Goal: Task Accomplishment & Management: Complete application form

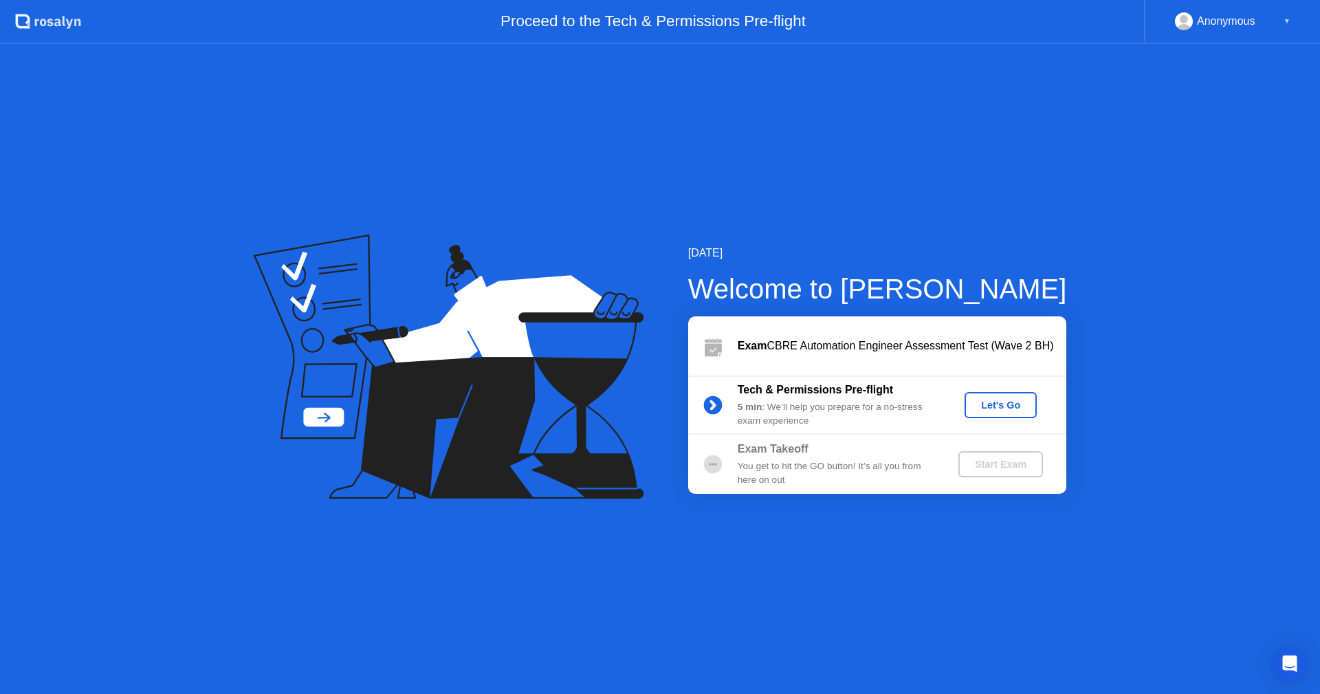
click at [1013, 408] on div "Let's Go" at bounding box center [1000, 404] width 61 height 11
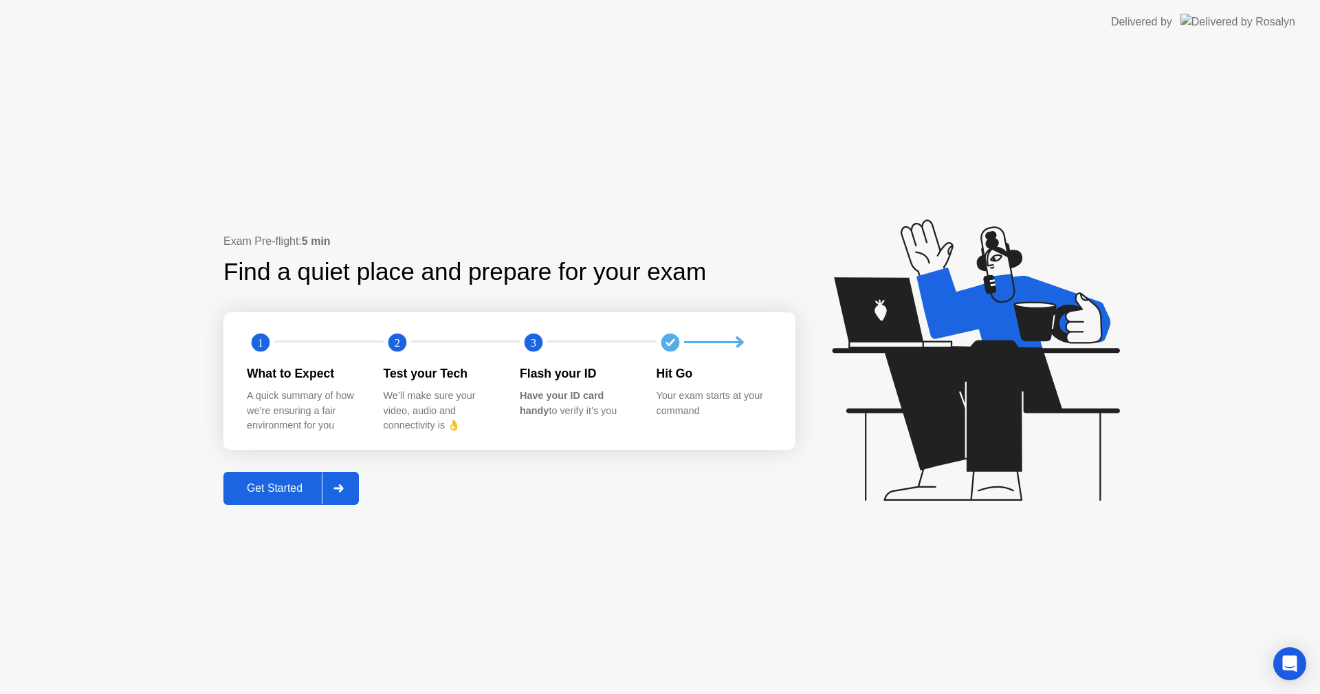
click at [293, 498] on button "Get Started" at bounding box center [290, 488] width 135 height 33
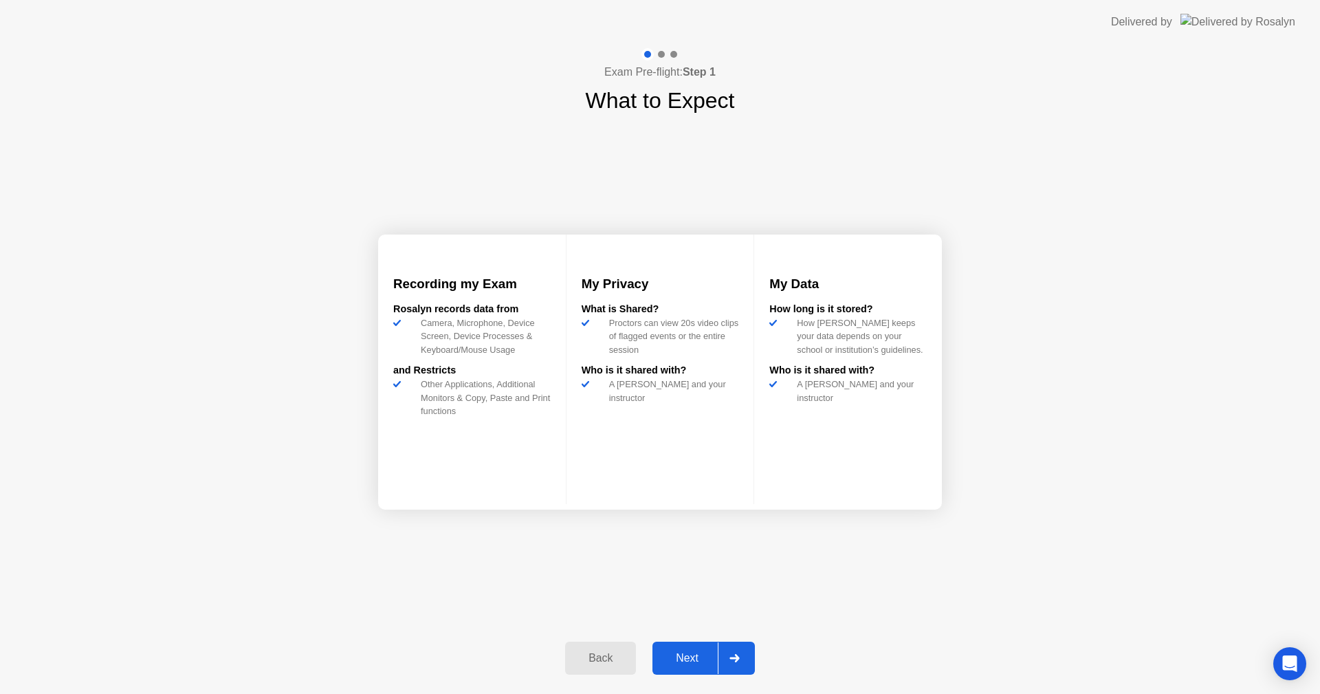
click at [707, 666] on button "Next" at bounding box center [703, 657] width 102 height 33
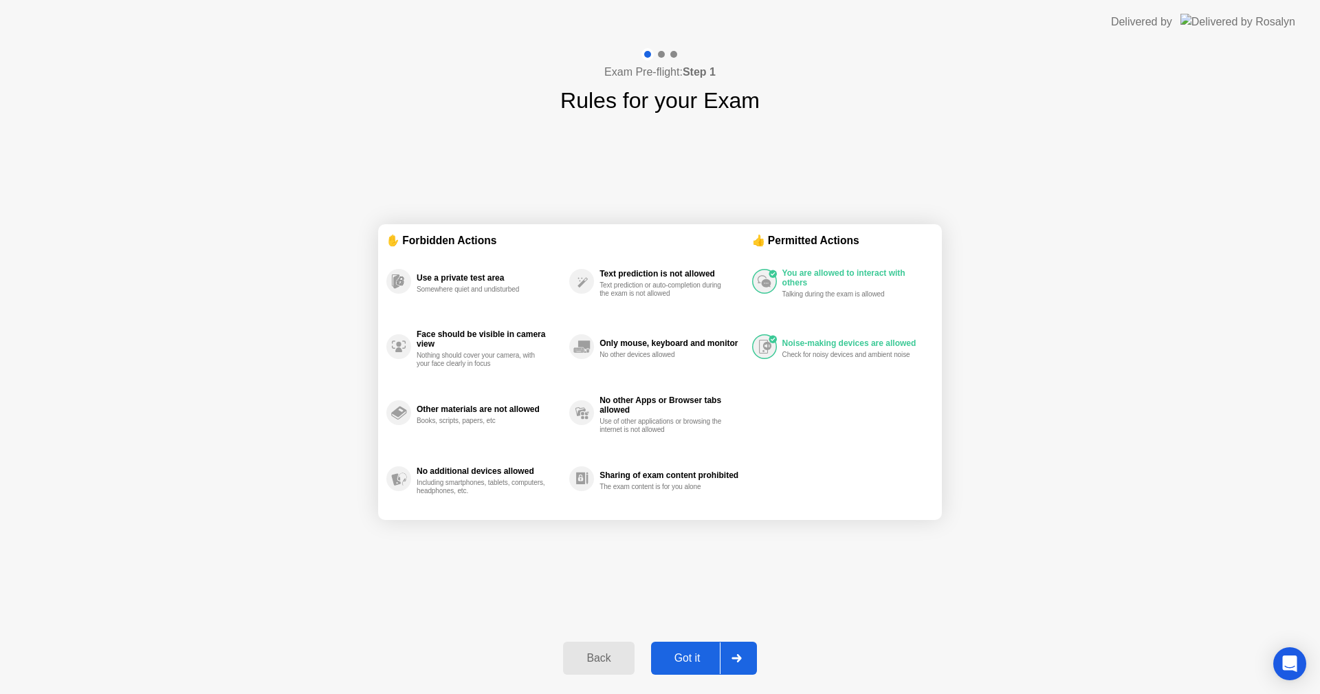
click at [806, 354] on div "Check for noisy devices and ambient noise" at bounding box center [847, 355] width 130 height 8
drag, startPoint x: 285, startPoint y: 228, endPoint x: 713, endPoint y: 427, distance: 471.5
click at [713, 427] on div "Exam Pre-flight: Step 1 Rules for your Exam ✋ Forbidden Actions Use a private t…" at bounding box center [660, 369] width 1320 height 650
click at [691, 653] on div "Got it" at bounding box center [687, 658] width 65 height 12
select select "**********"
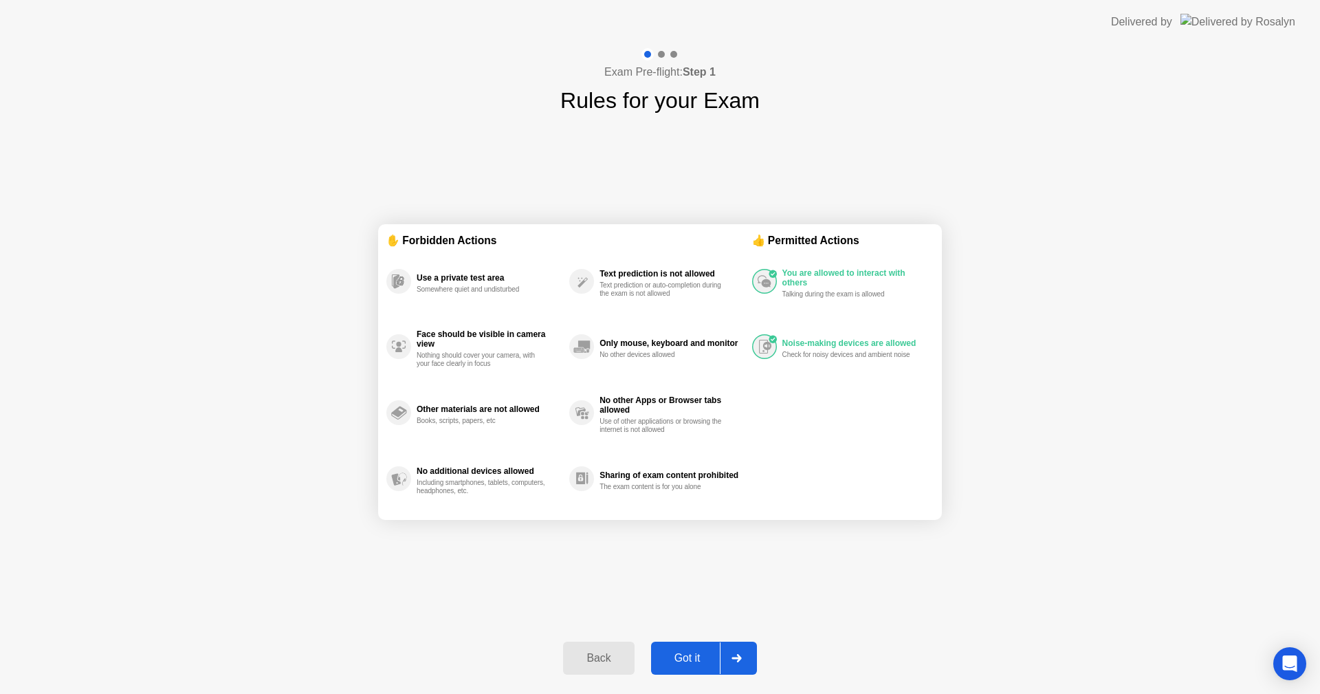
select select "*******"
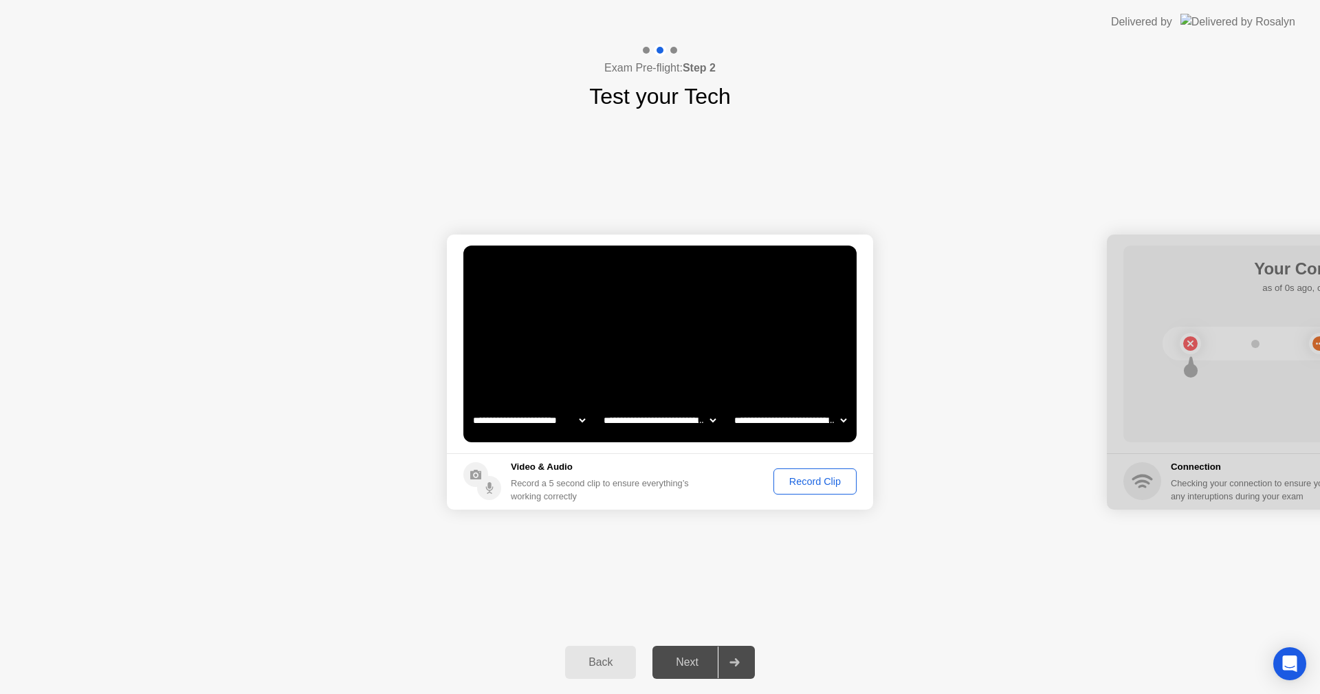
click at [1035, 548] on div "**********" at bounding box center [660, 372] width 1320 height 518
click at [800, 476] on div "Record Clip" at bounding box center [815, 481] width 74 height 11
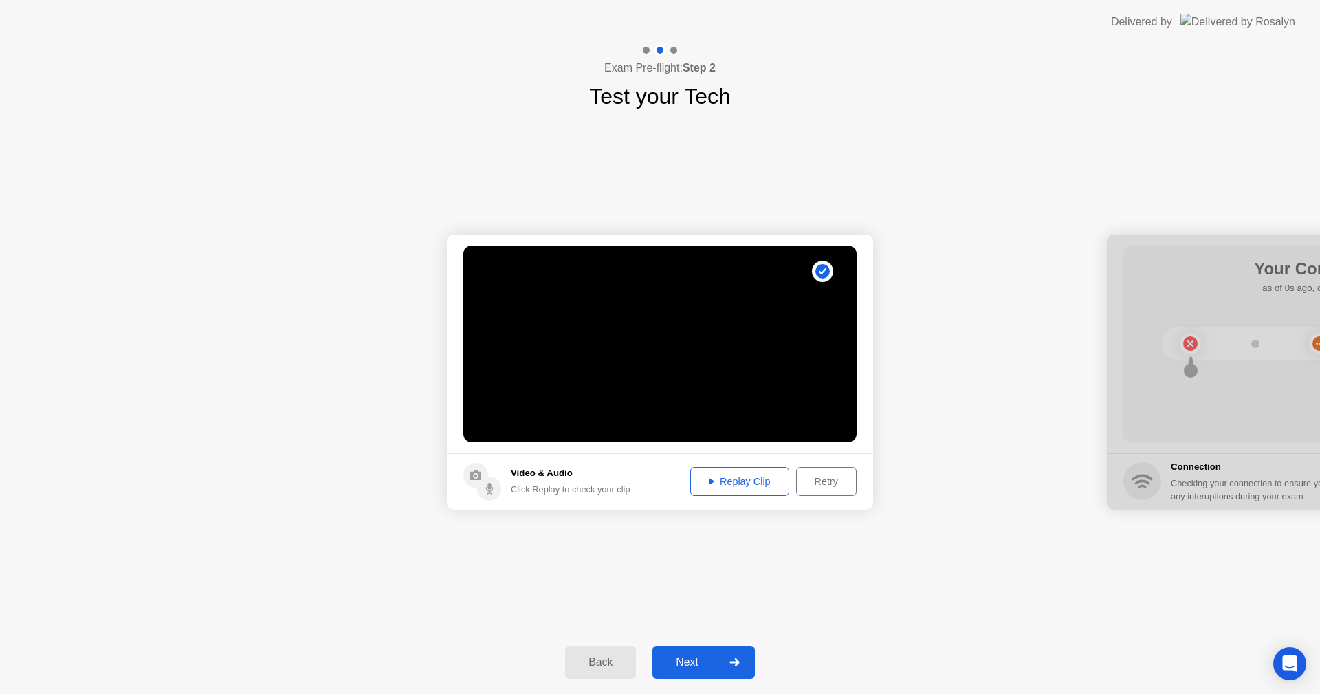
click at [737, 483] on div "Replay Clip" at bounding box center [739, 481] width 89 height 11
click at [701, 662] on div "Next" at bounding box center [687, 662] width 61 height 12
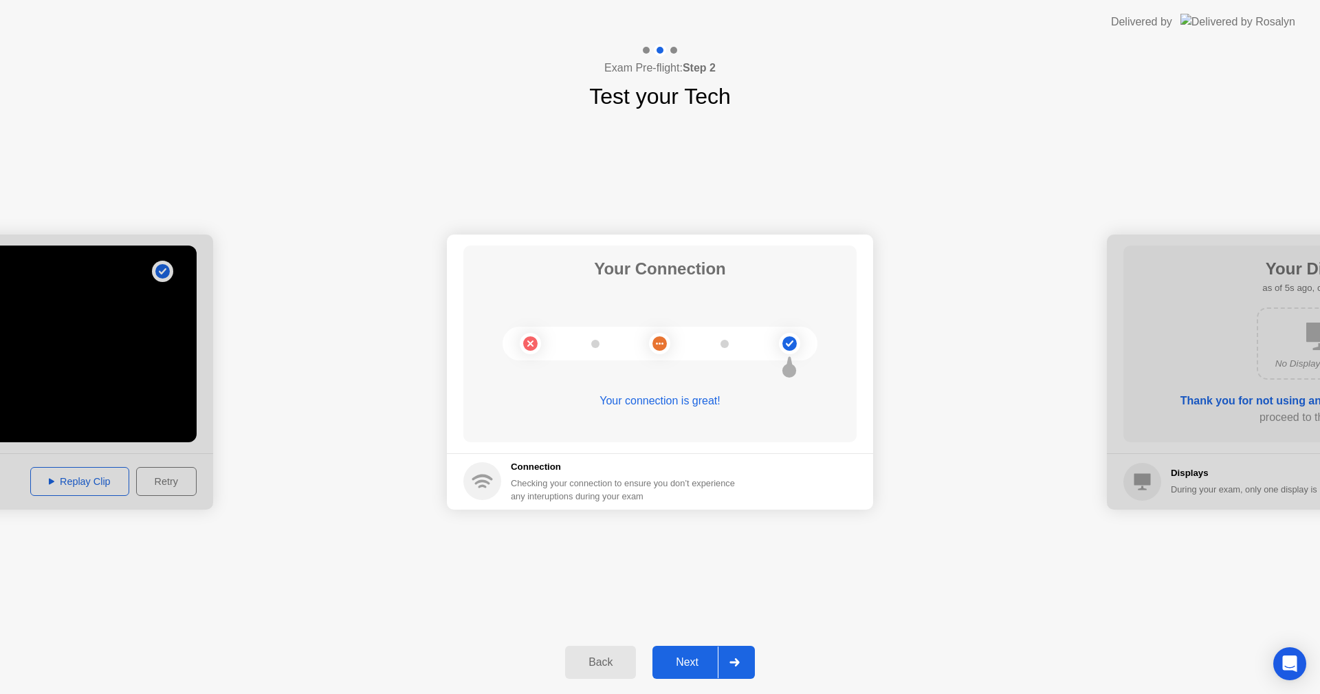
click at [701, 662] on div "Next" at bounding box center [687, 662] width 61 height 12
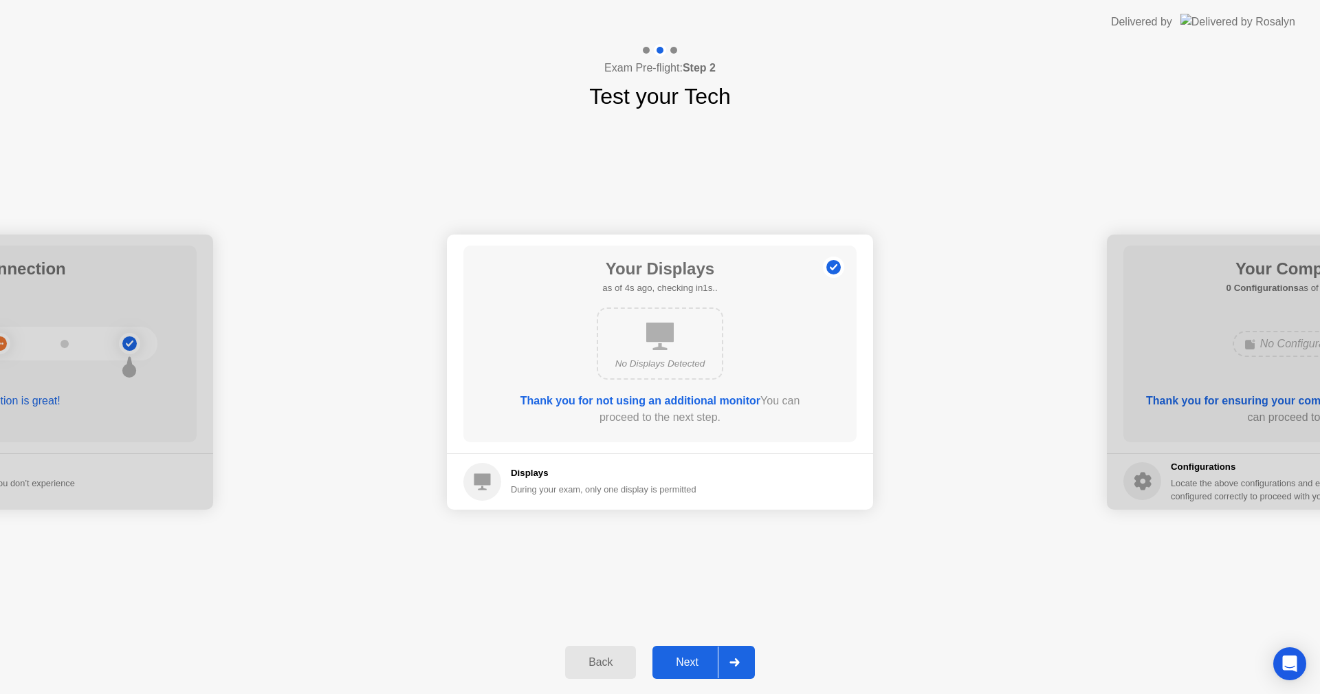
click at [681, 668] on div "Next" at bounding box center [687, 662] width 61 height 12
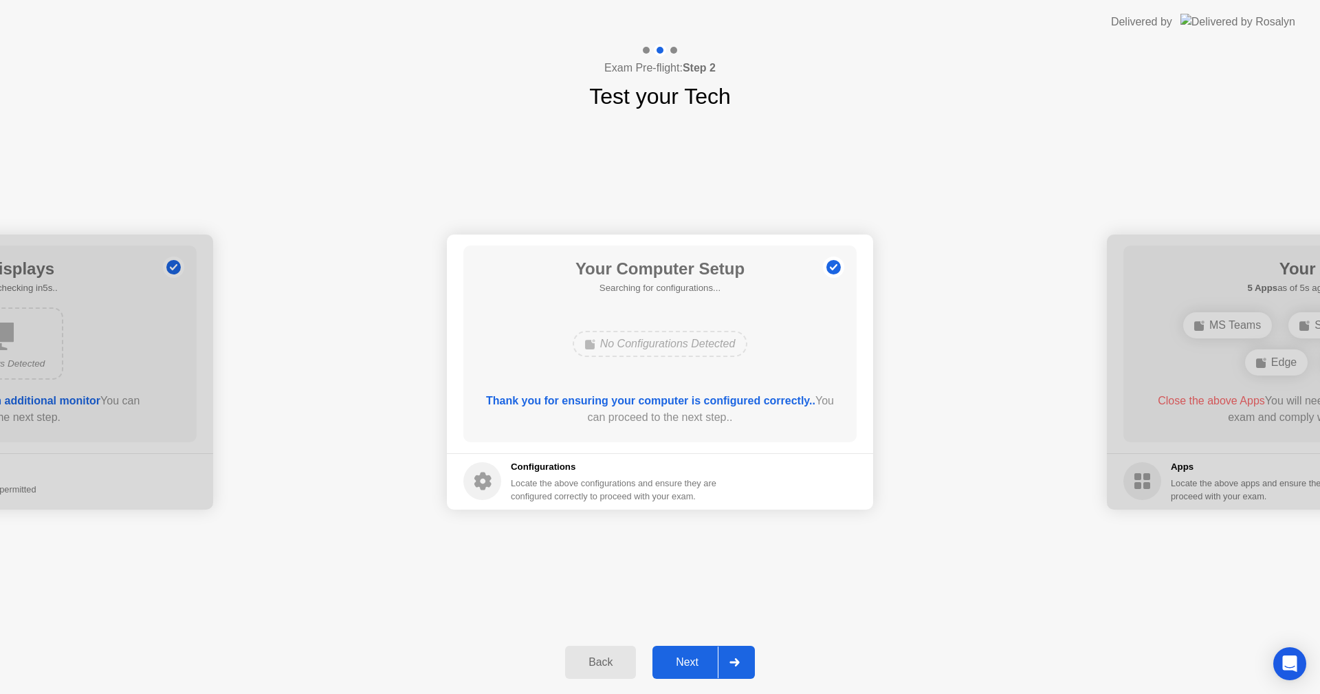
click at [681, 668] on div "Next" at bounding box center [687, 662] width 61 height 12
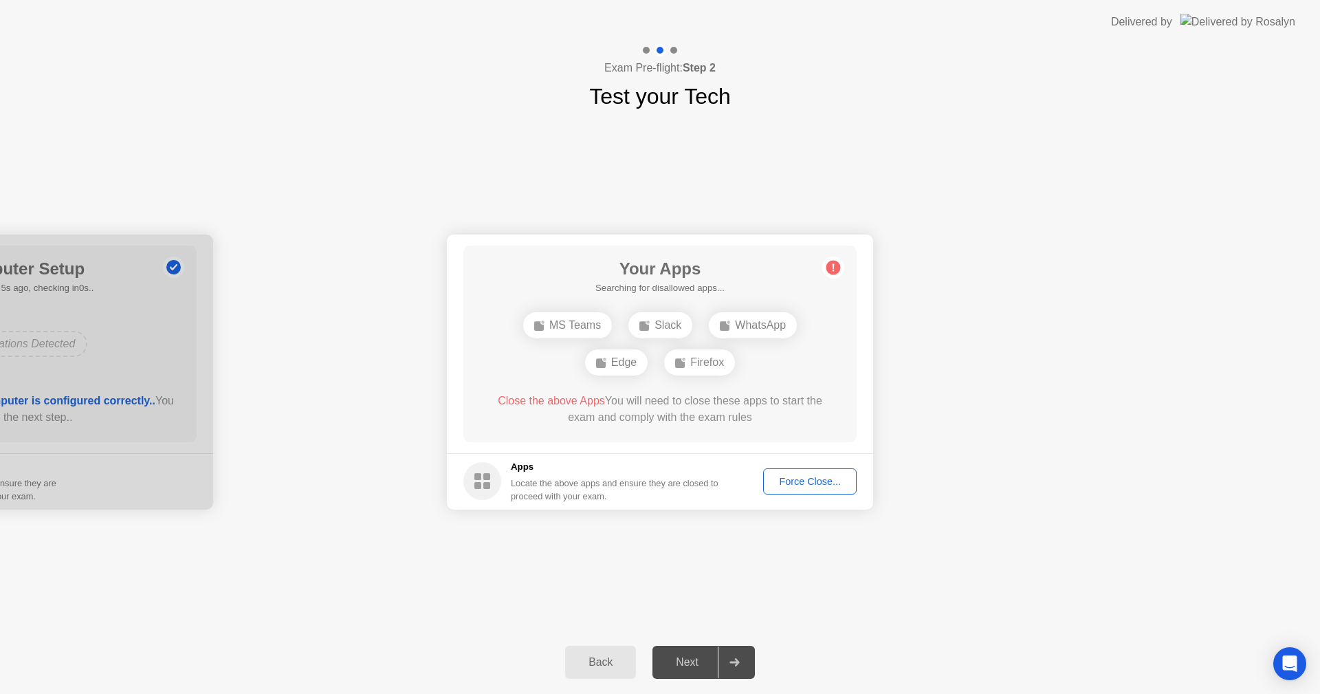
click at [807, 485] on div "Force Close..." at bounding box center [810, 481] width 84 height 11
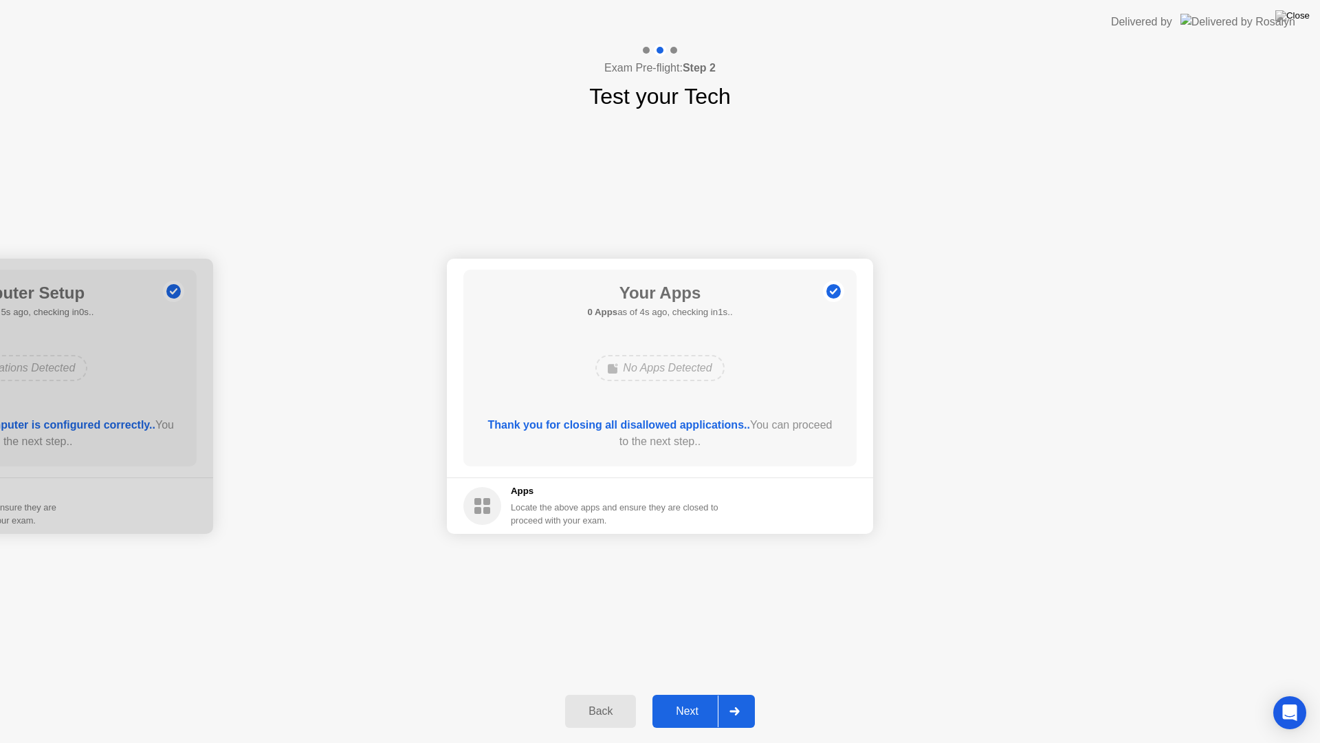
click at [703, 693] on div "Next" at bounding box center [687, 711] width 61 height 12
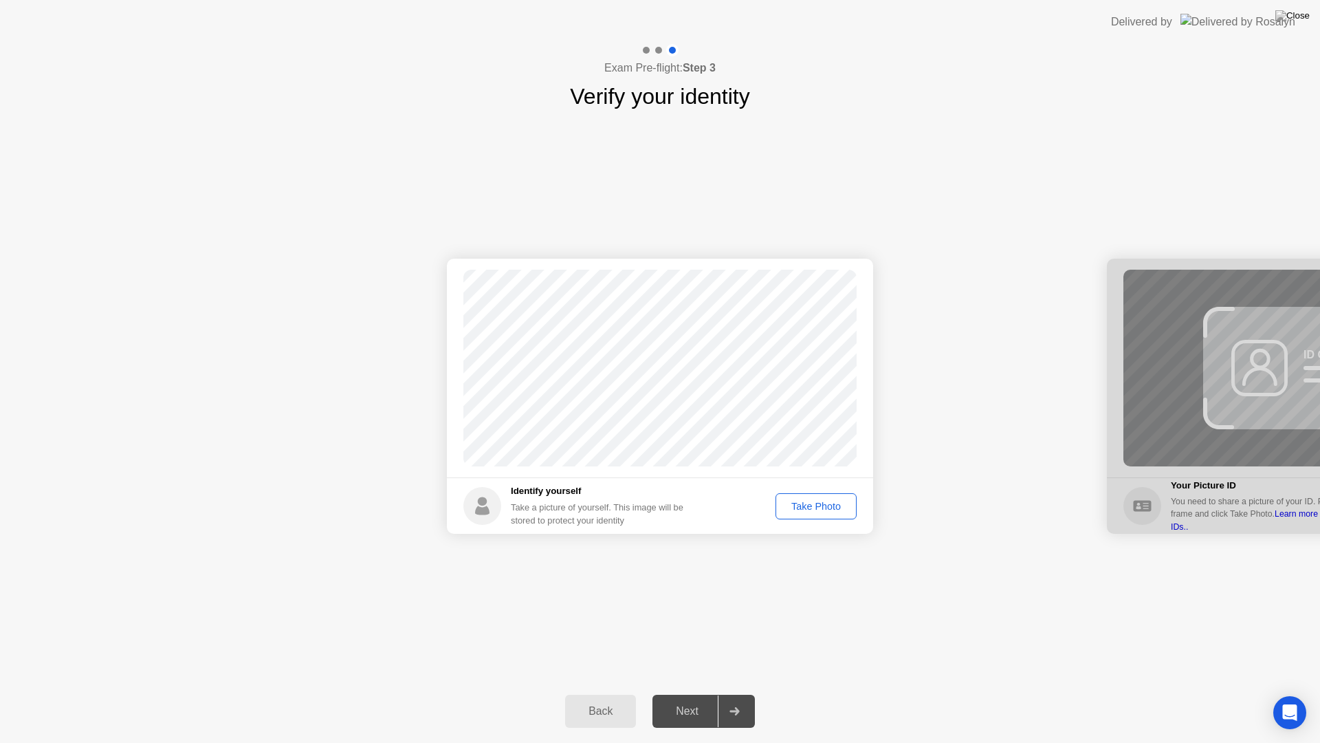
click at [823, 512] on div "Take Photo" at bounding box center [816, 506] width 72 height 11
click at [707, 693] on div "Next" at bounding box center [687, 711] width 61 height 12
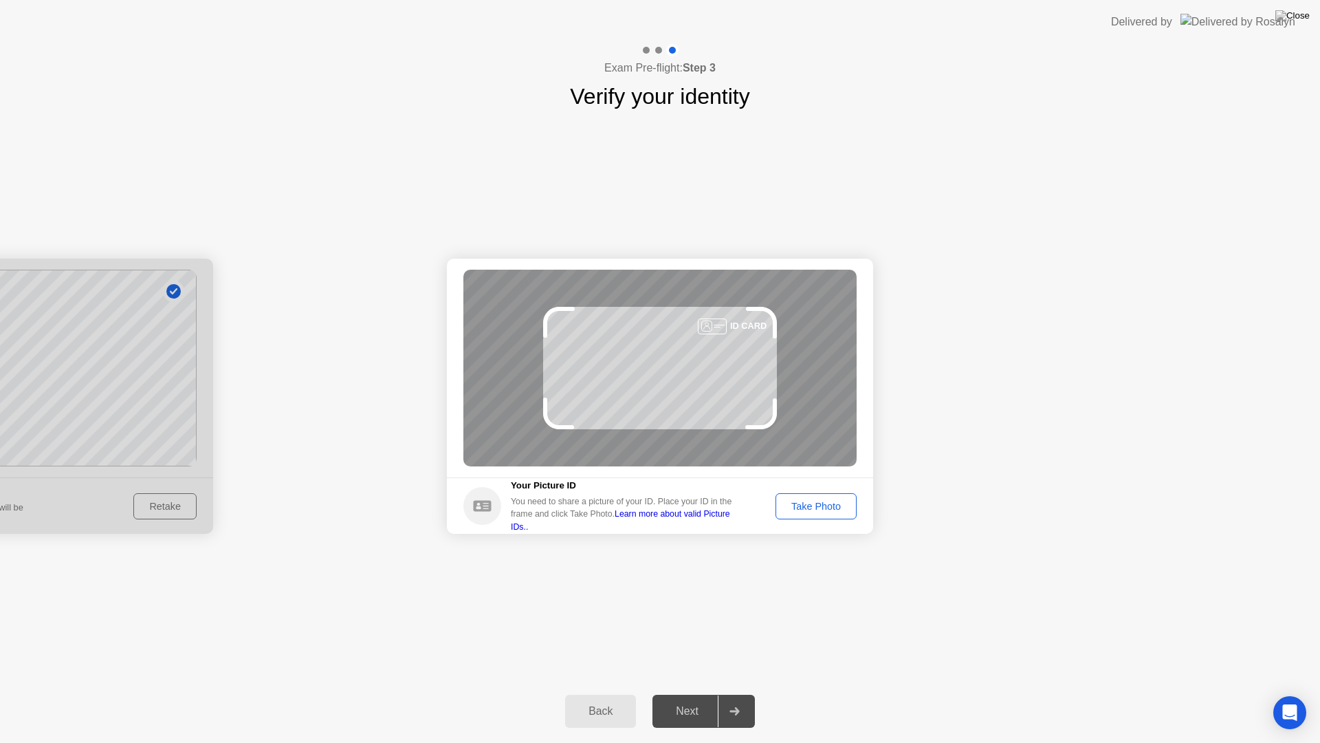
click at [800, 508] on div "Take Photo" at bounding box center [816, 506] width 72 height 11
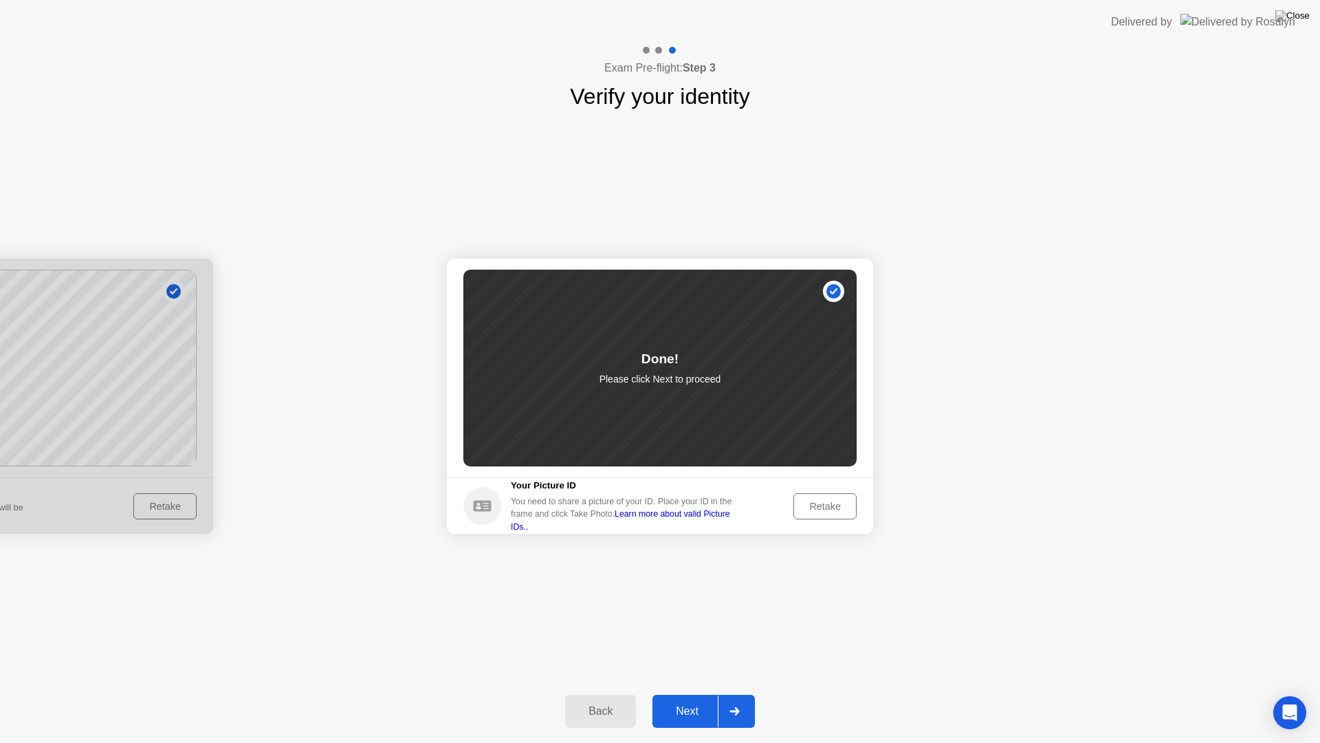
click at [677, 693] on div "Next" at bounding box center [687, 711] width 61 height 12
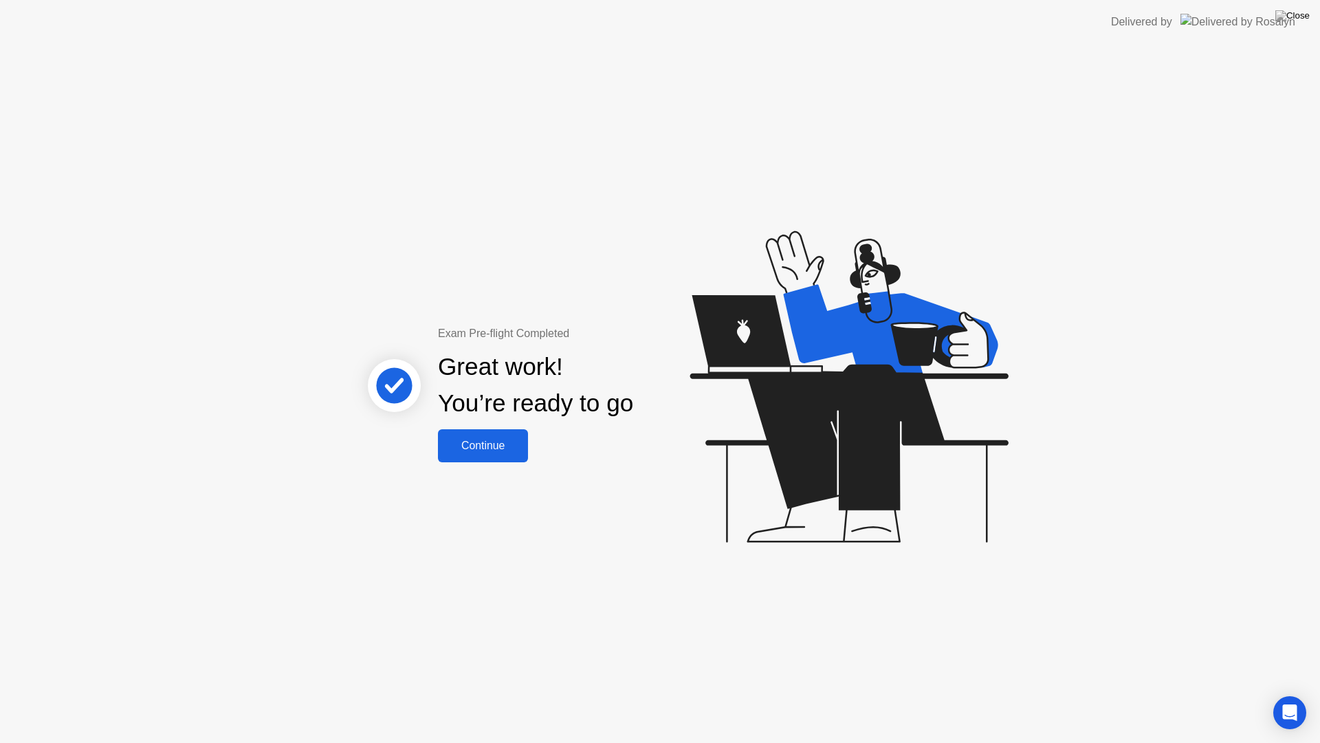
click at [499, 449] on div "Continue" at bounding box center [483, 445] width 82 height 12
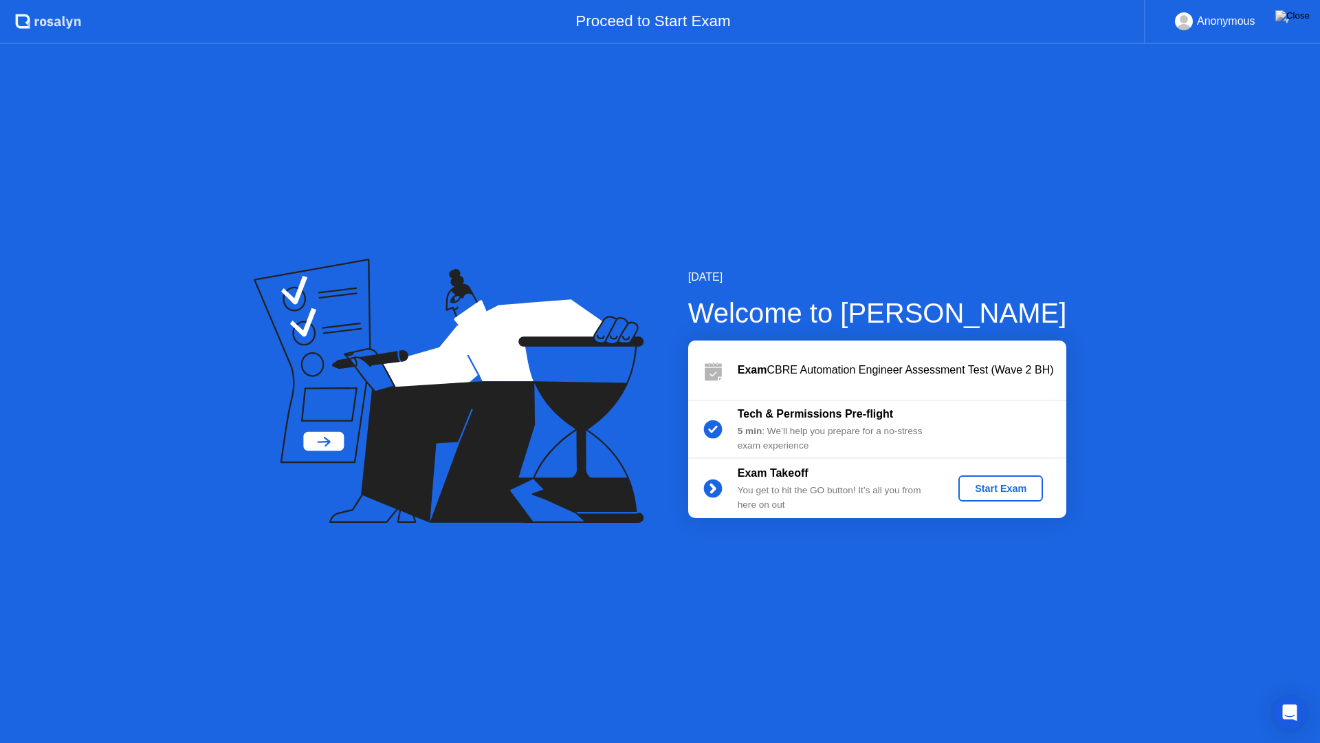
click at [1005, 483] on div "Start Exam" at bounding box center [1001, 488] width 74 height 11
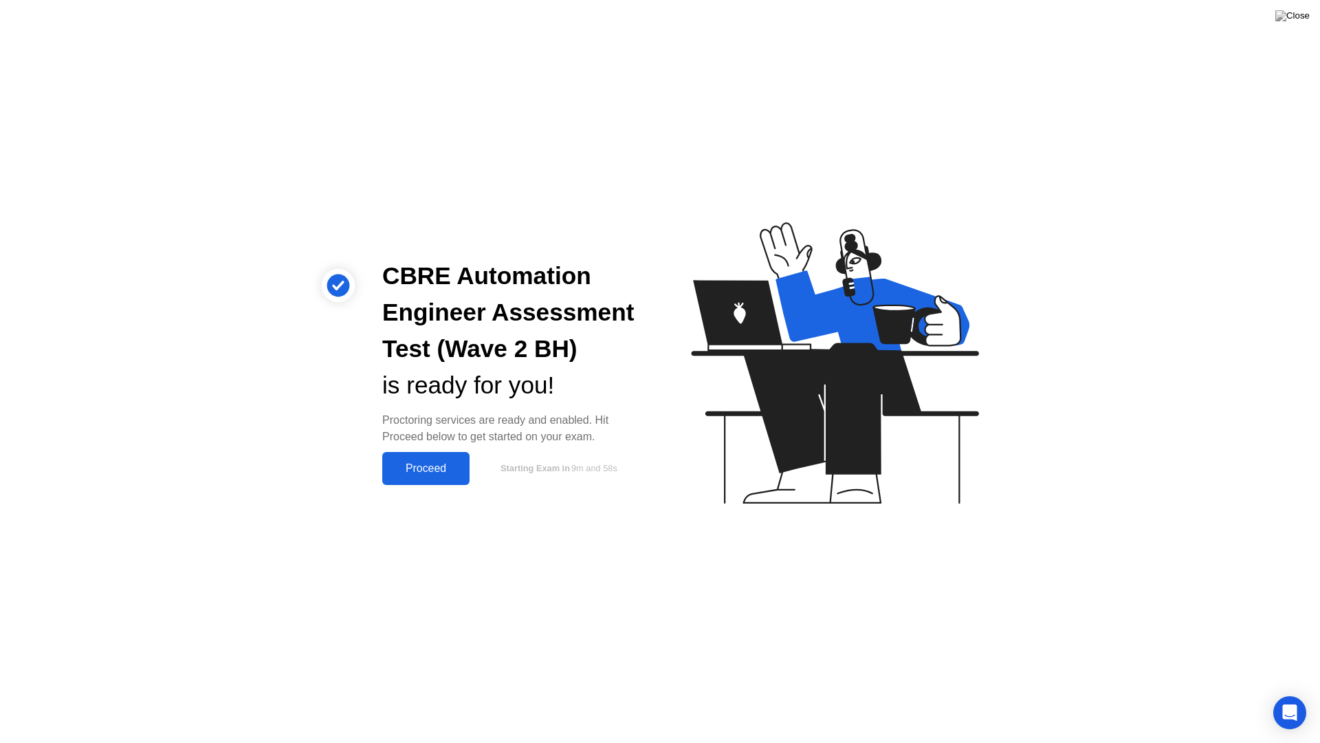
click at [413, 467] on div "Proceed" at bounding box center [425, 468] width 79 height 12
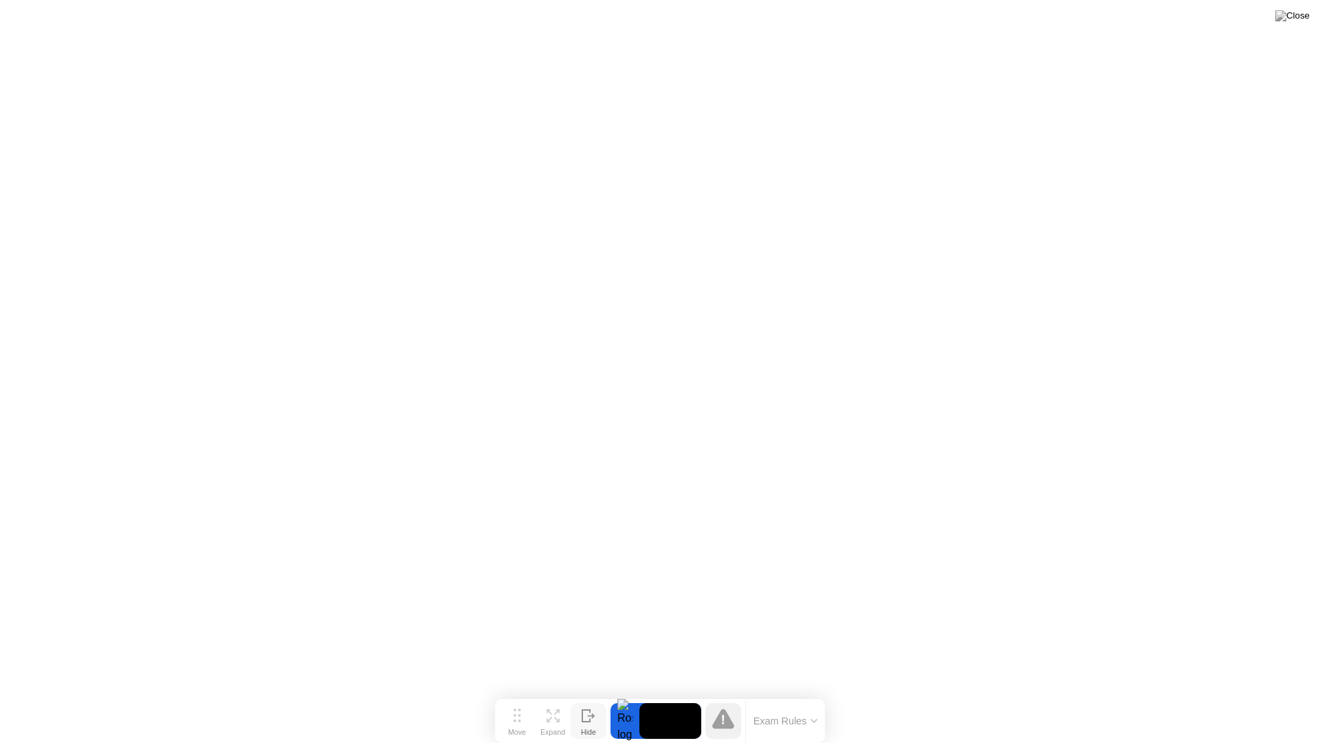
click at [597, 693] on button "Hide" at bounding box center [589, 721] width 36 height 36
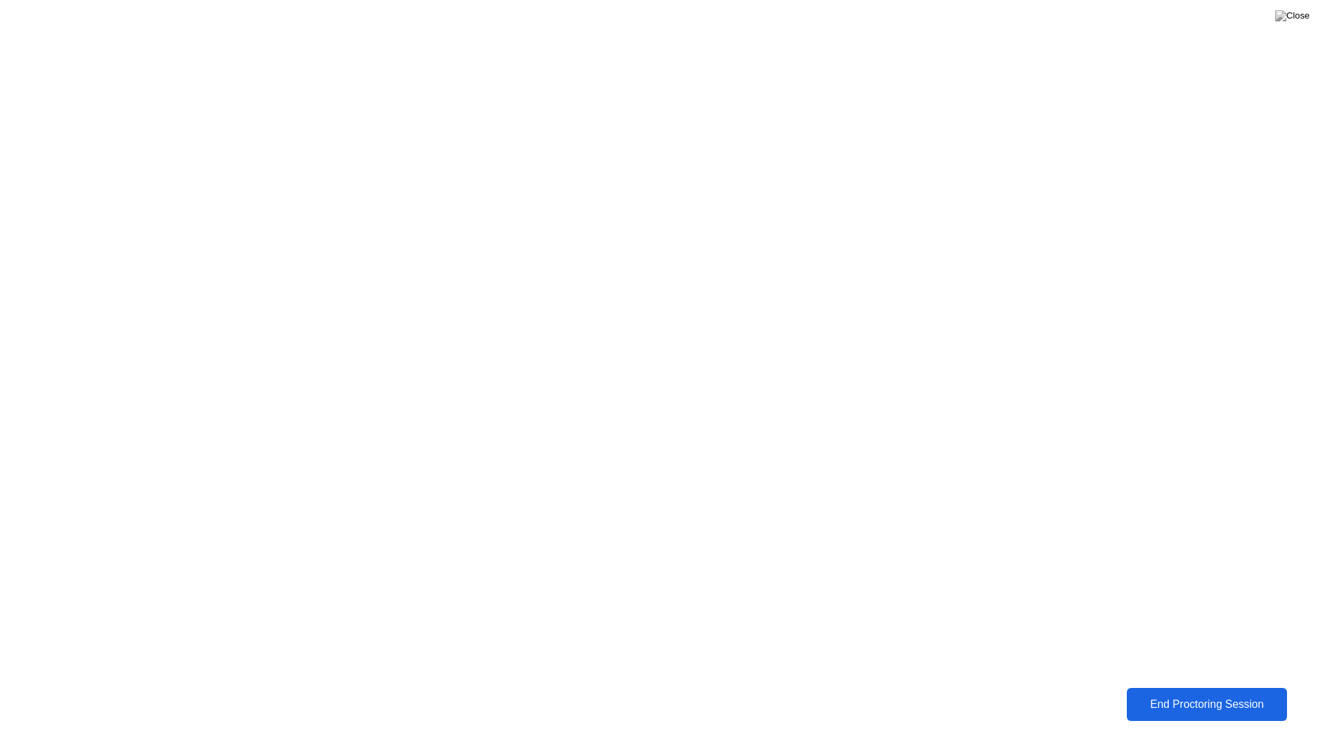
click at [1176, 693] on div "End Proctoring Session" at bounding box center [1207, 704] width 153 height 12
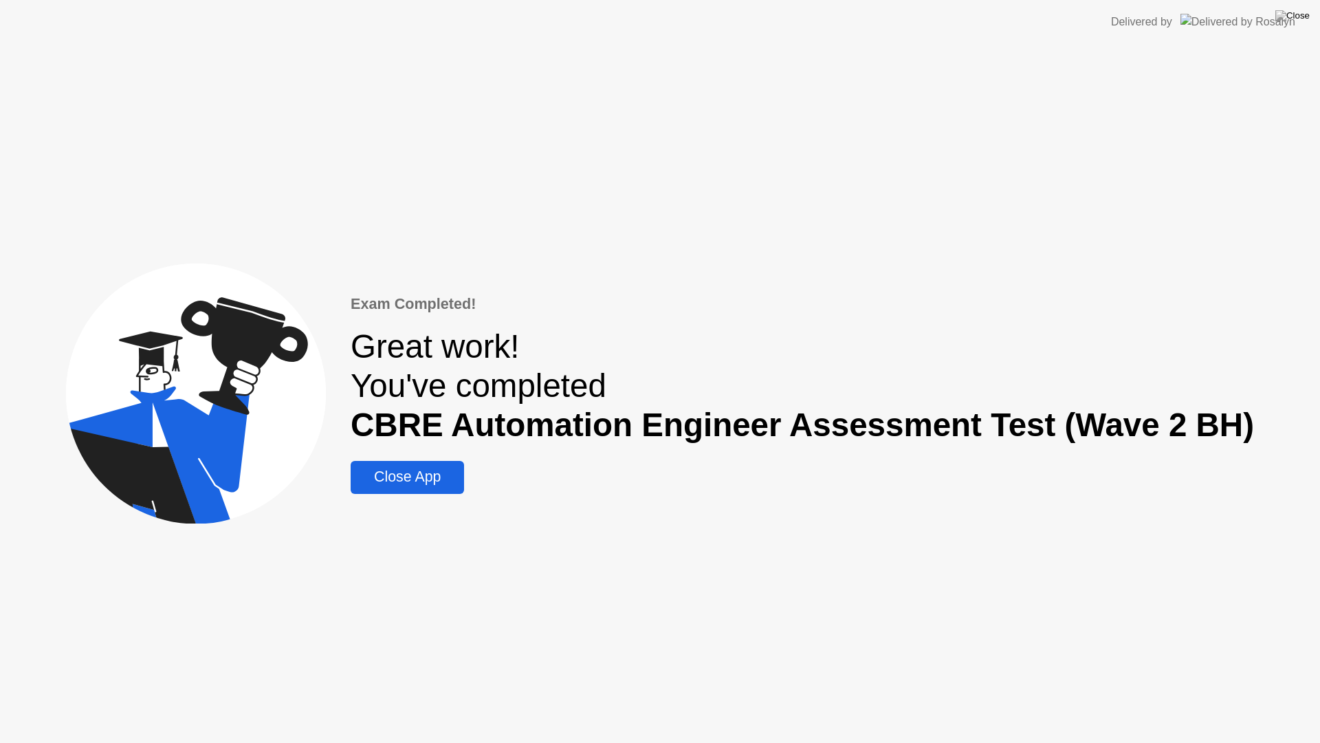
click at [460, 472] on div "Close App" at bounding box center [407, 476] width 105 height 17
